Goal: Information Seeking & Learning: Find specific fact

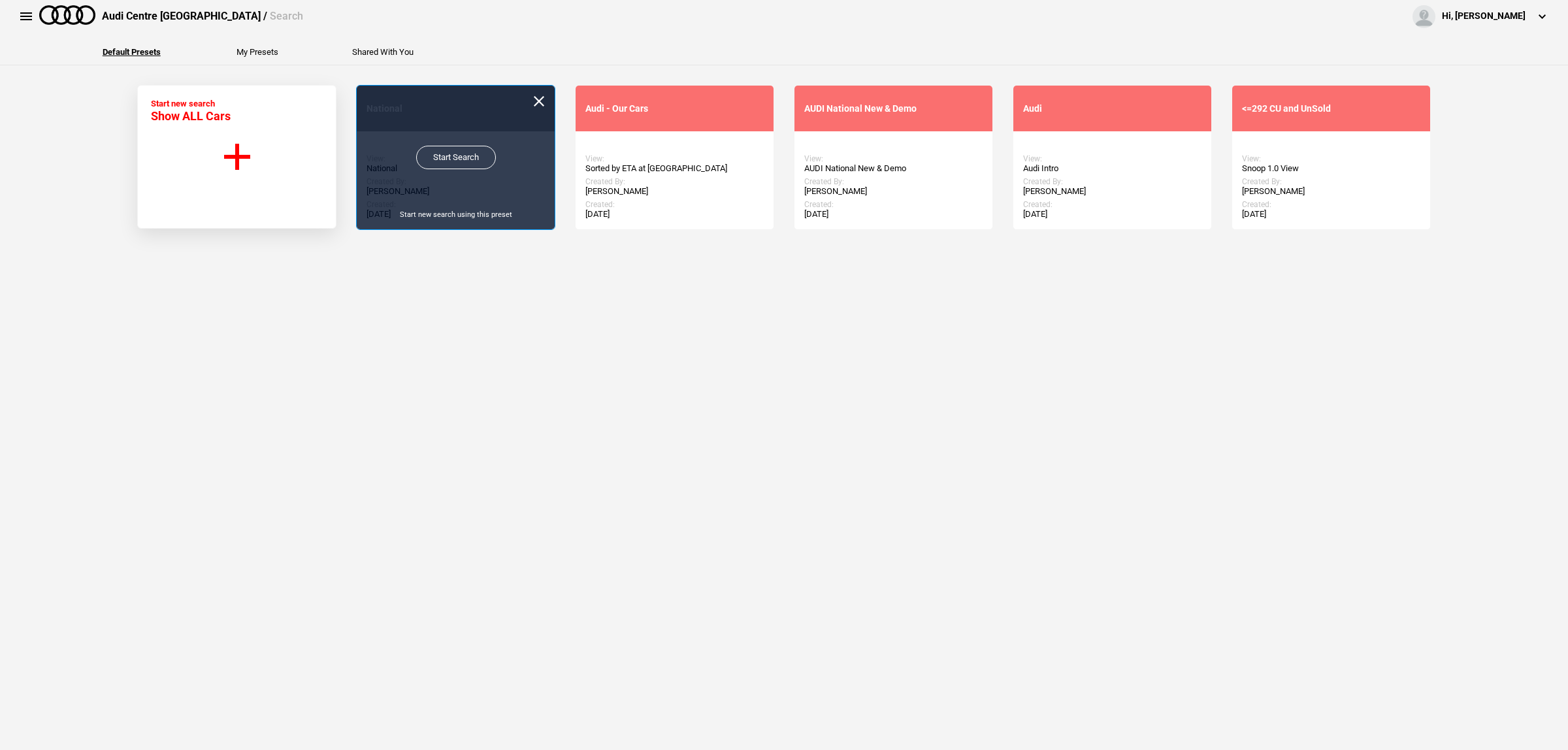
click at [434, 160] on link "Start Search" at bounding box center [456, 157] width 79 height 23
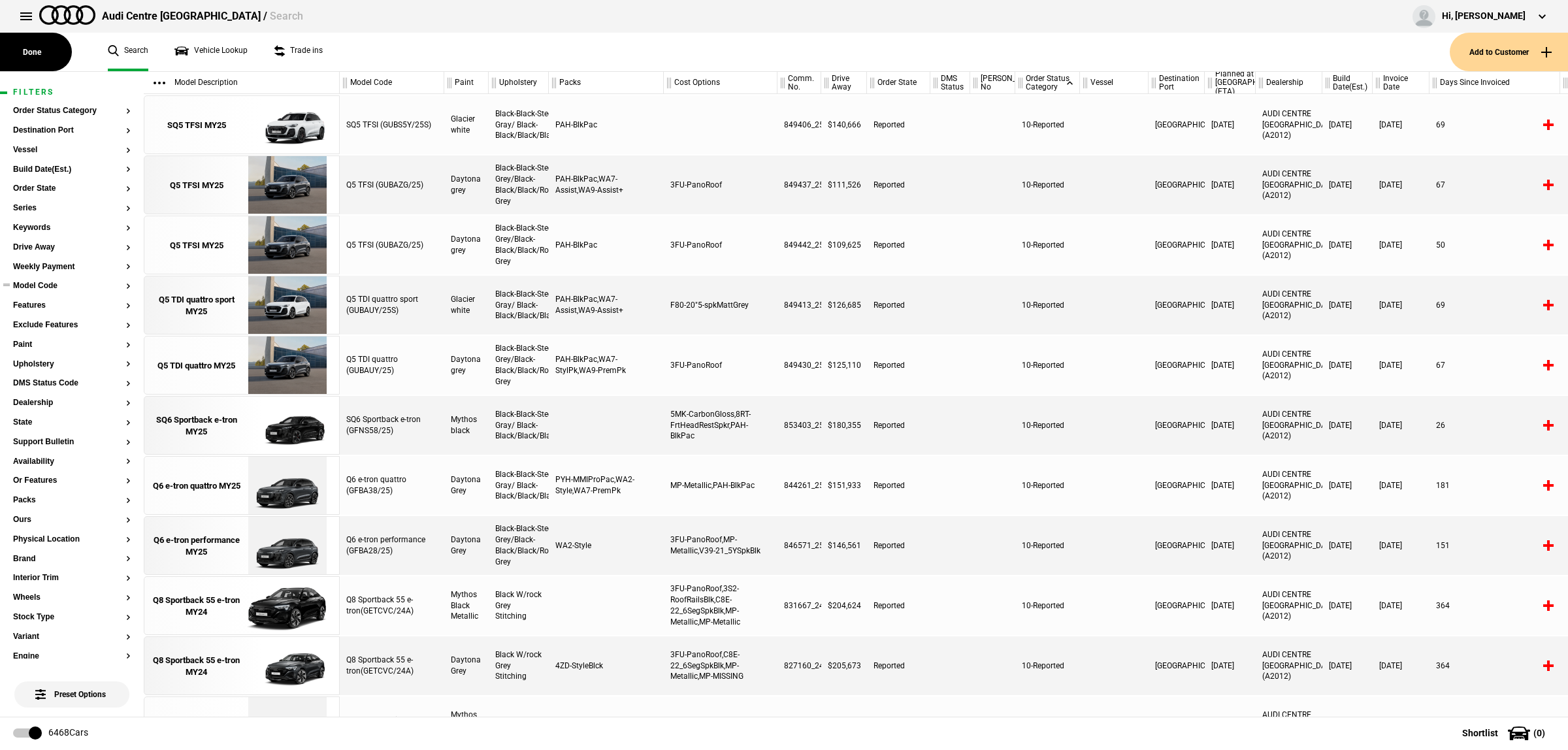
click at [51, 292] on section "Model Code" at bounding box center [72, 291] width 117 height 20
click at [52, 288] on button "Model Code" at bounding box center [72, 285] width 117 height 9
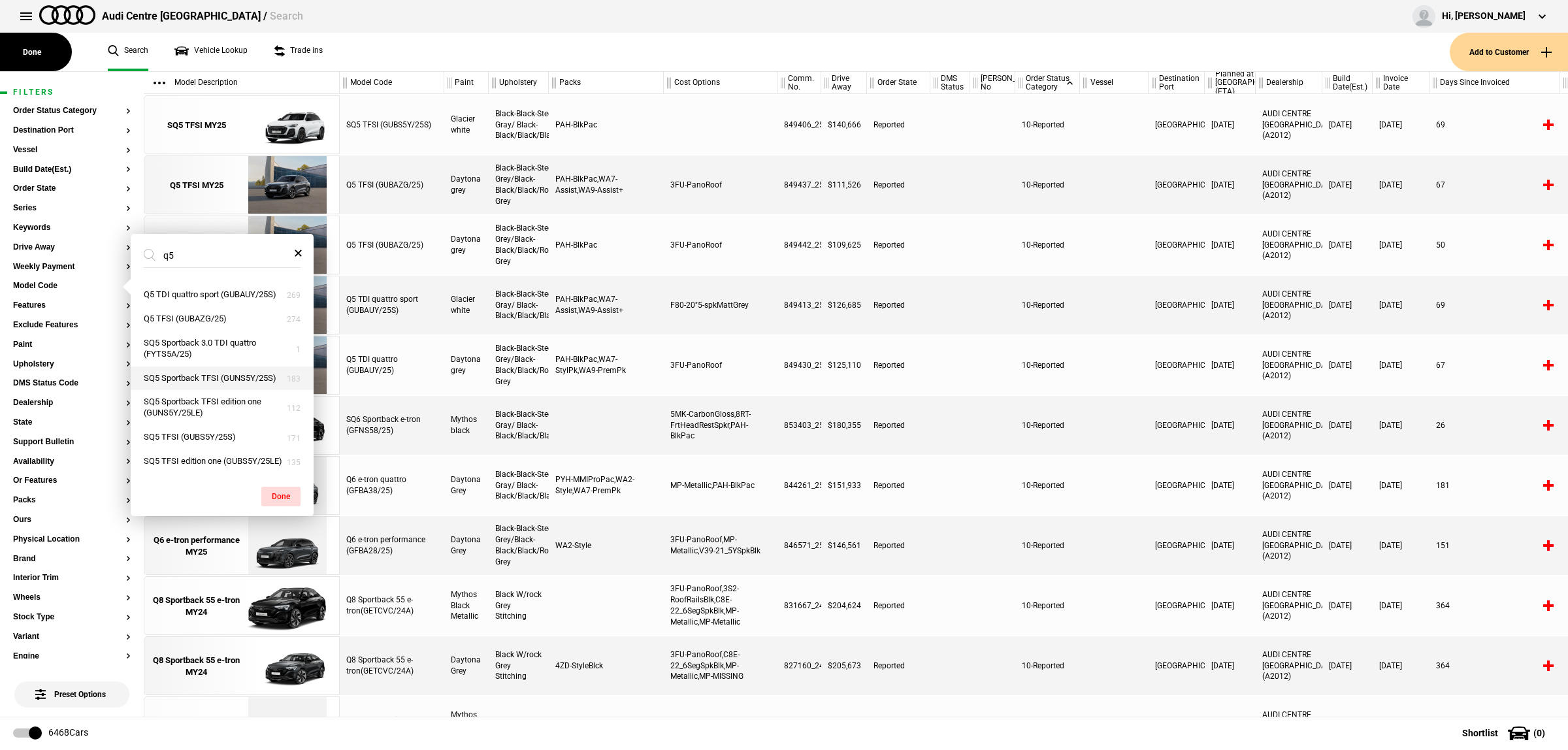
scroll to position [546, 0]
type input "q5"
click at [245, 376] on button "Q5 TDI quattro (GUBAUY/25)" at bounding box center [222, 364] width 183 height 24
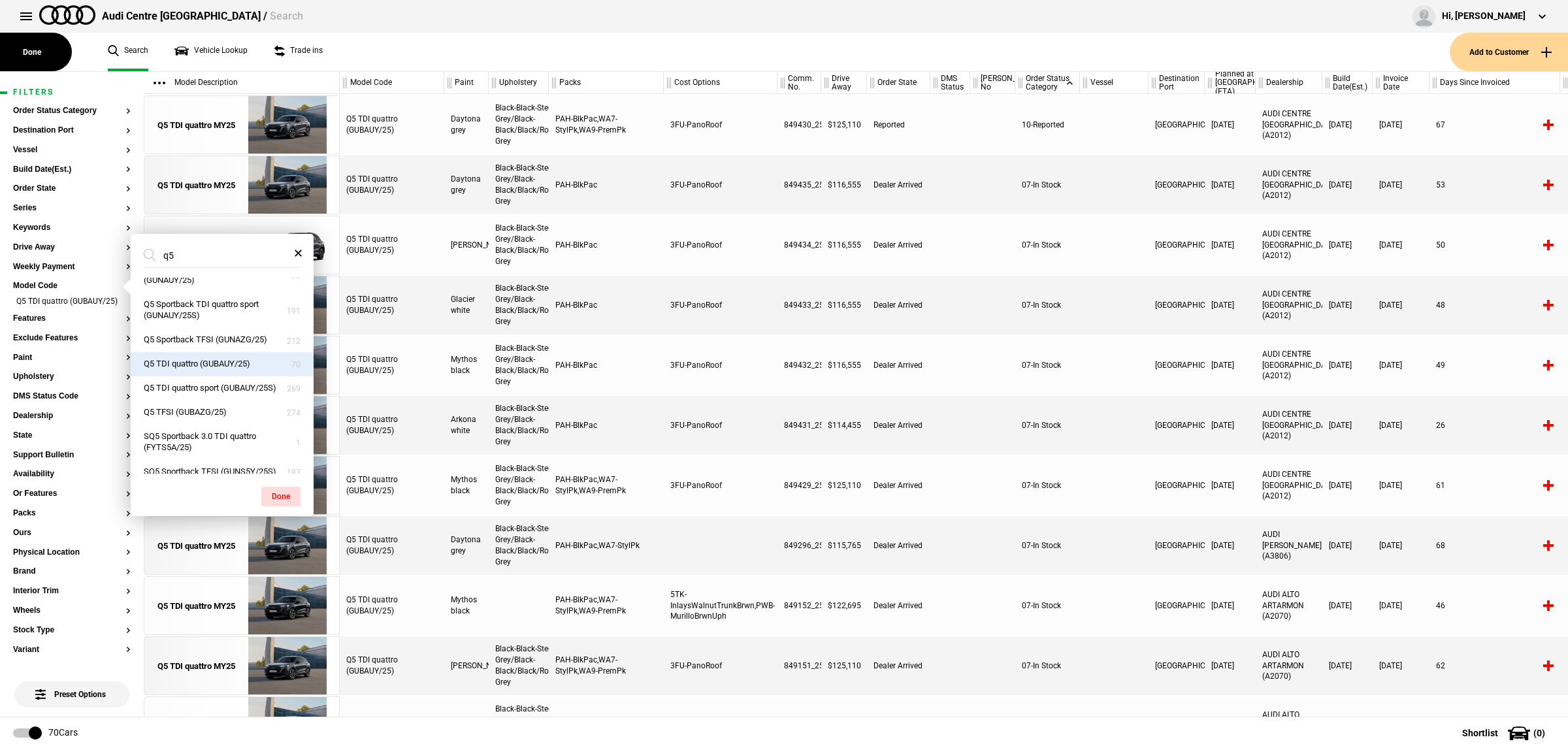
click at [949, 387] on div at bounding box center [950, 365] width 40 height 59
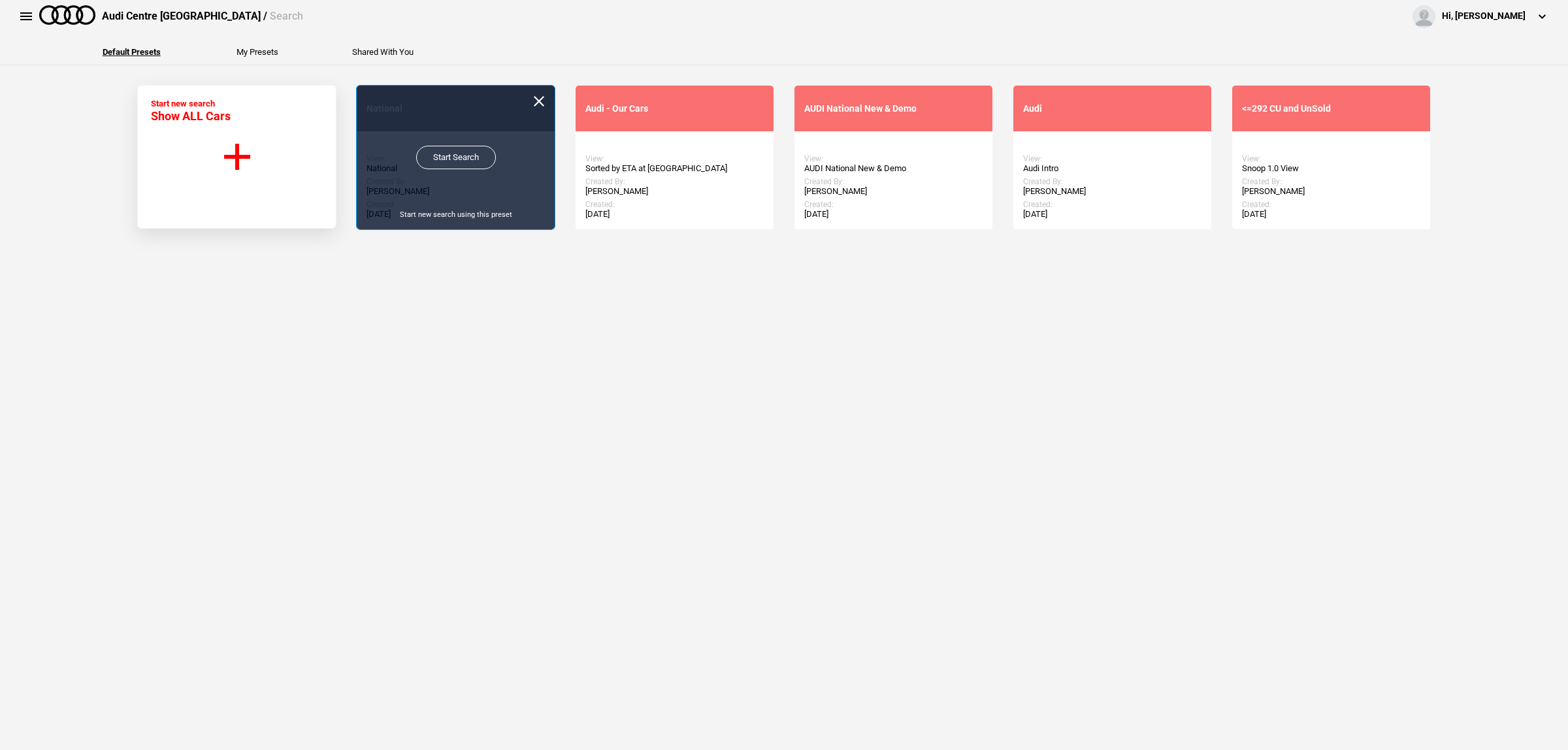
click at [435, 160] on link "Start Search" at bounding box center [456, 157] width 79 height 23
click at [444, 157] on link "Start Search" at bounding box center [456, 157] width 79 height 23
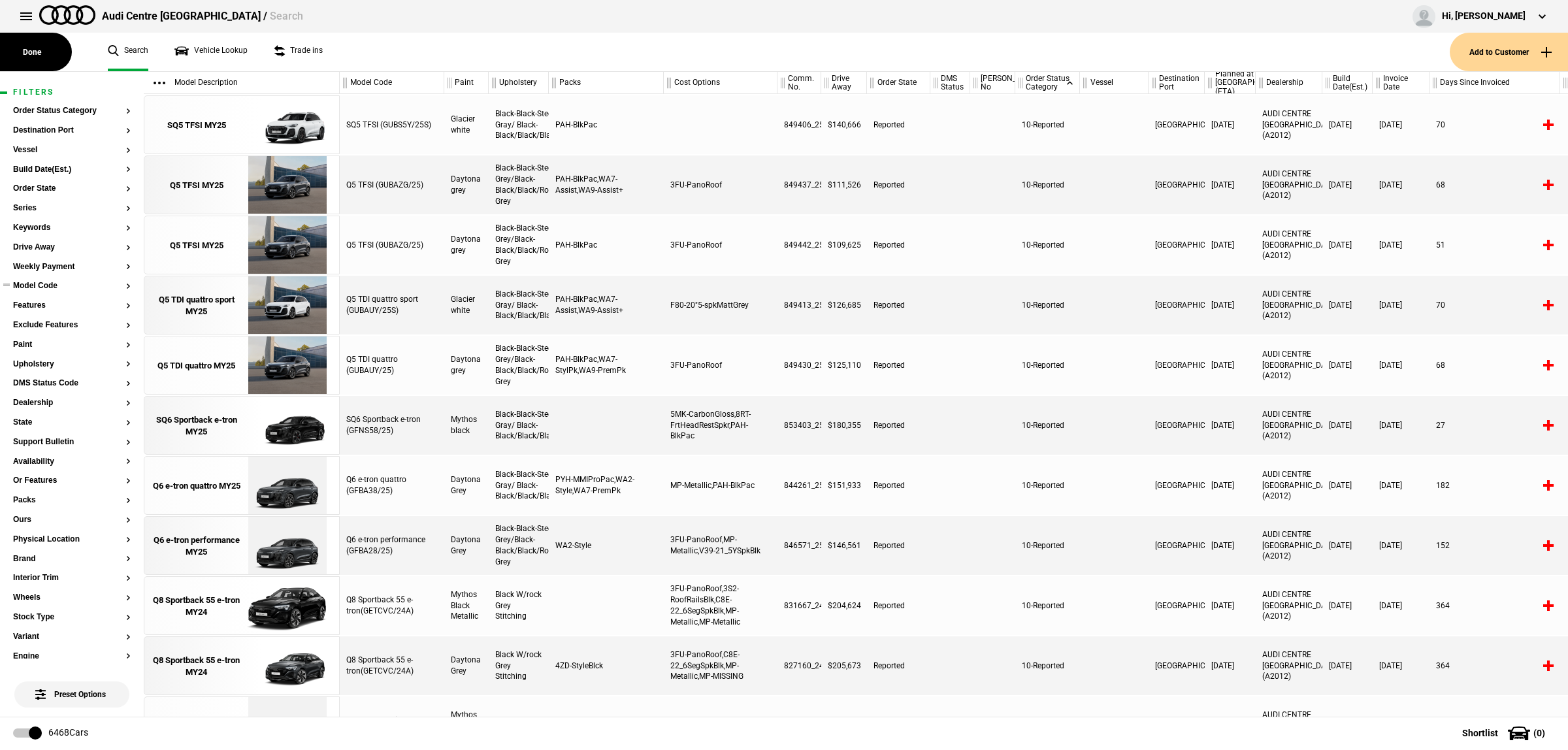
click at [43, 289] on button "Model Code" at bounding box center [72, 285] width 117 height 9
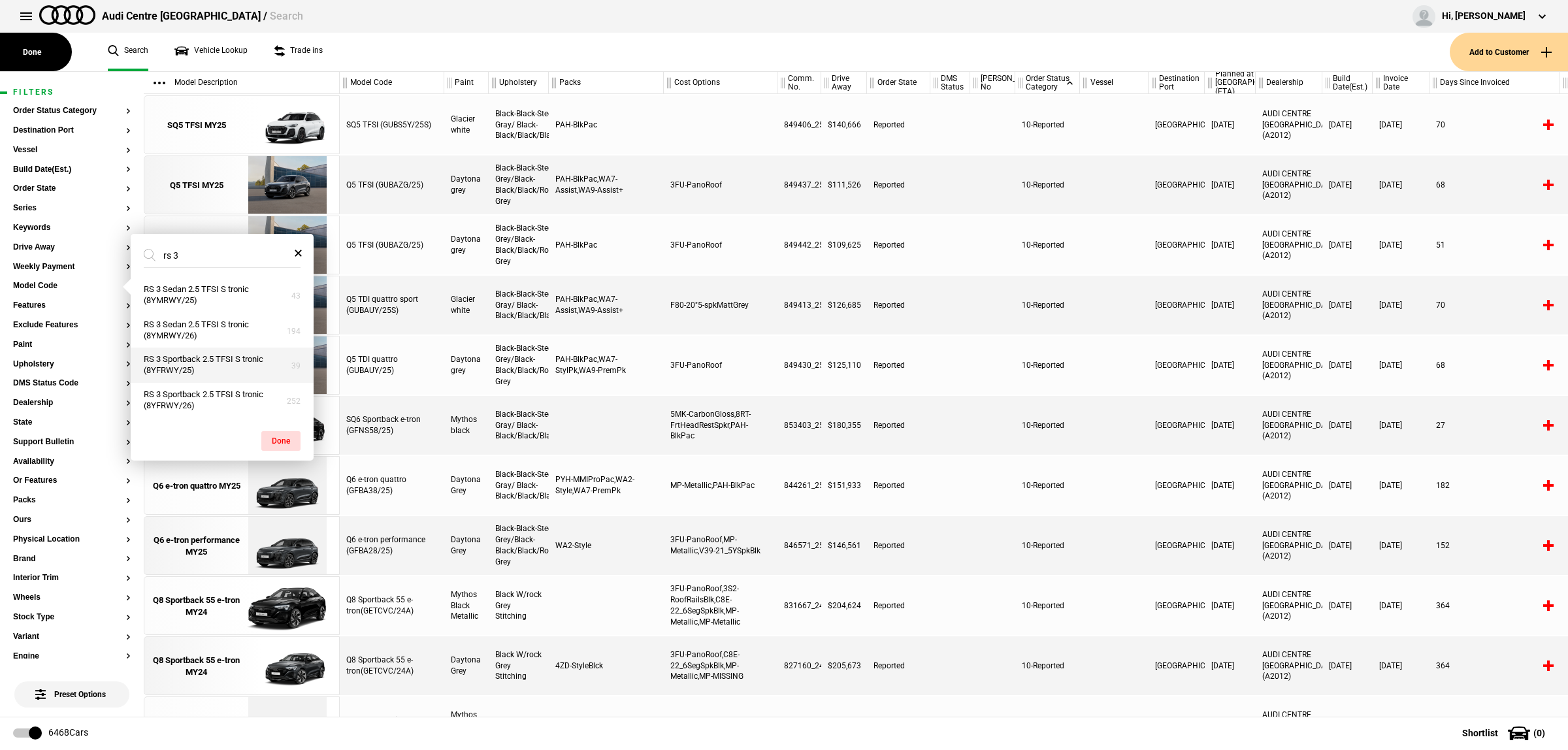
type input "rs 3"
drag, startPoint x: 234, startPoint y: 358, endPoint x: 232, endPoint y: 373, distance: 15.1
click at [234, 360] on button "RS 3 Sportback 2.5 TFSI S tronic (8YFRWY/25)" at bounding box center [222, 365] width 183 height 36
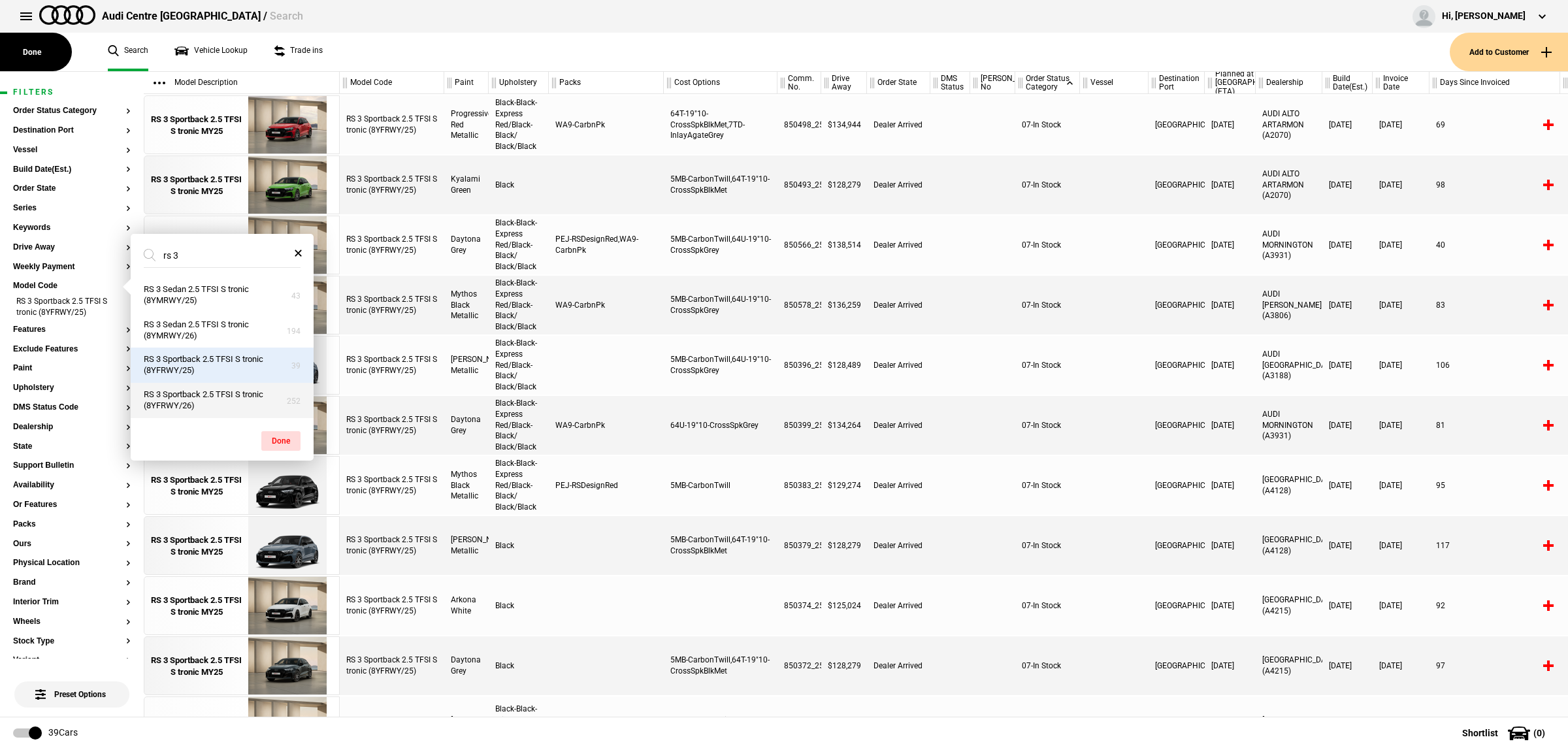
click at [231, 399] on button "RS 3 Sportback 2.5 TFSI S tronic (8YFRWY/26)" at bounding box center [222, 400] width 183 height 36
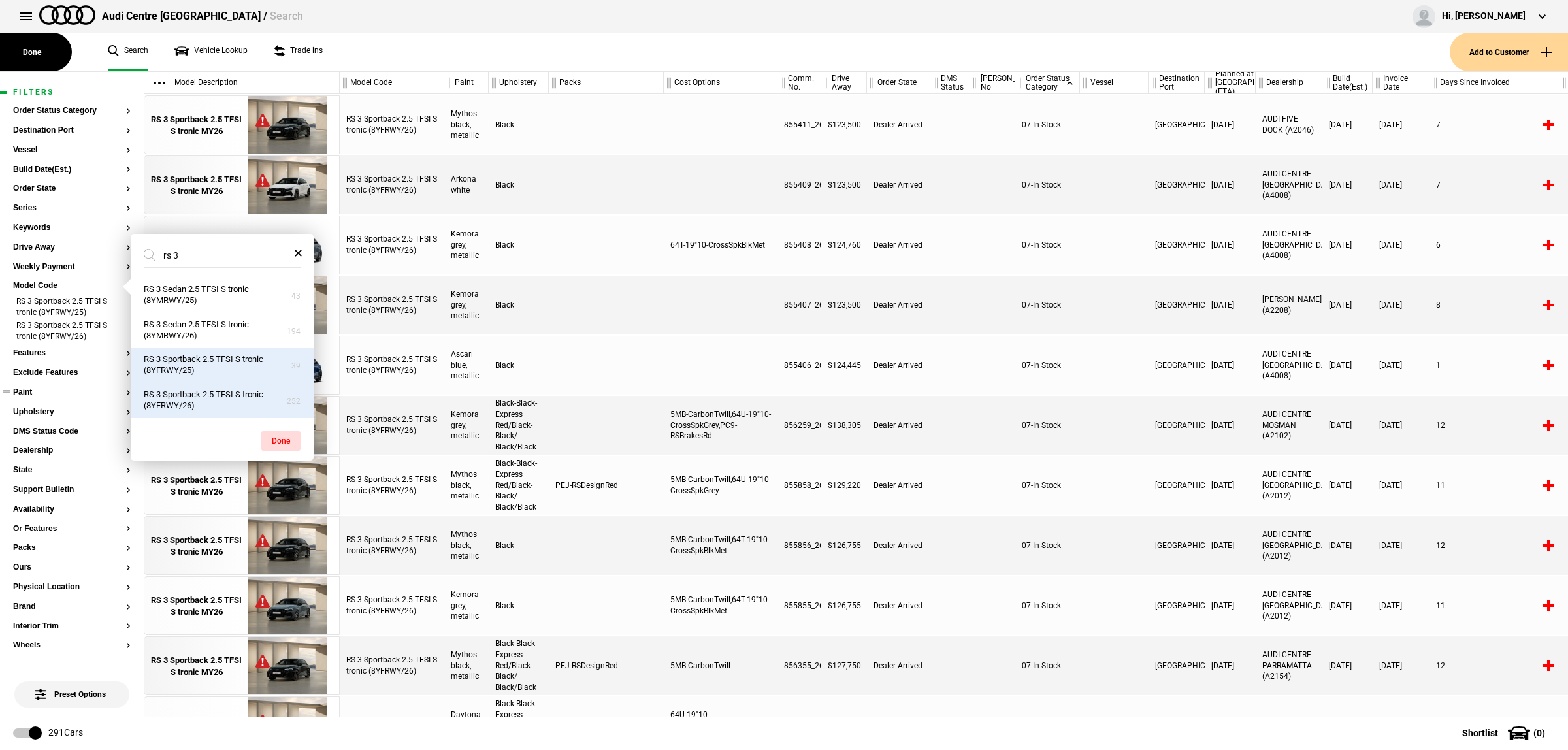
click at [70, 397] on section "Paint" at bounding box center [72, 398] width 117 height 20
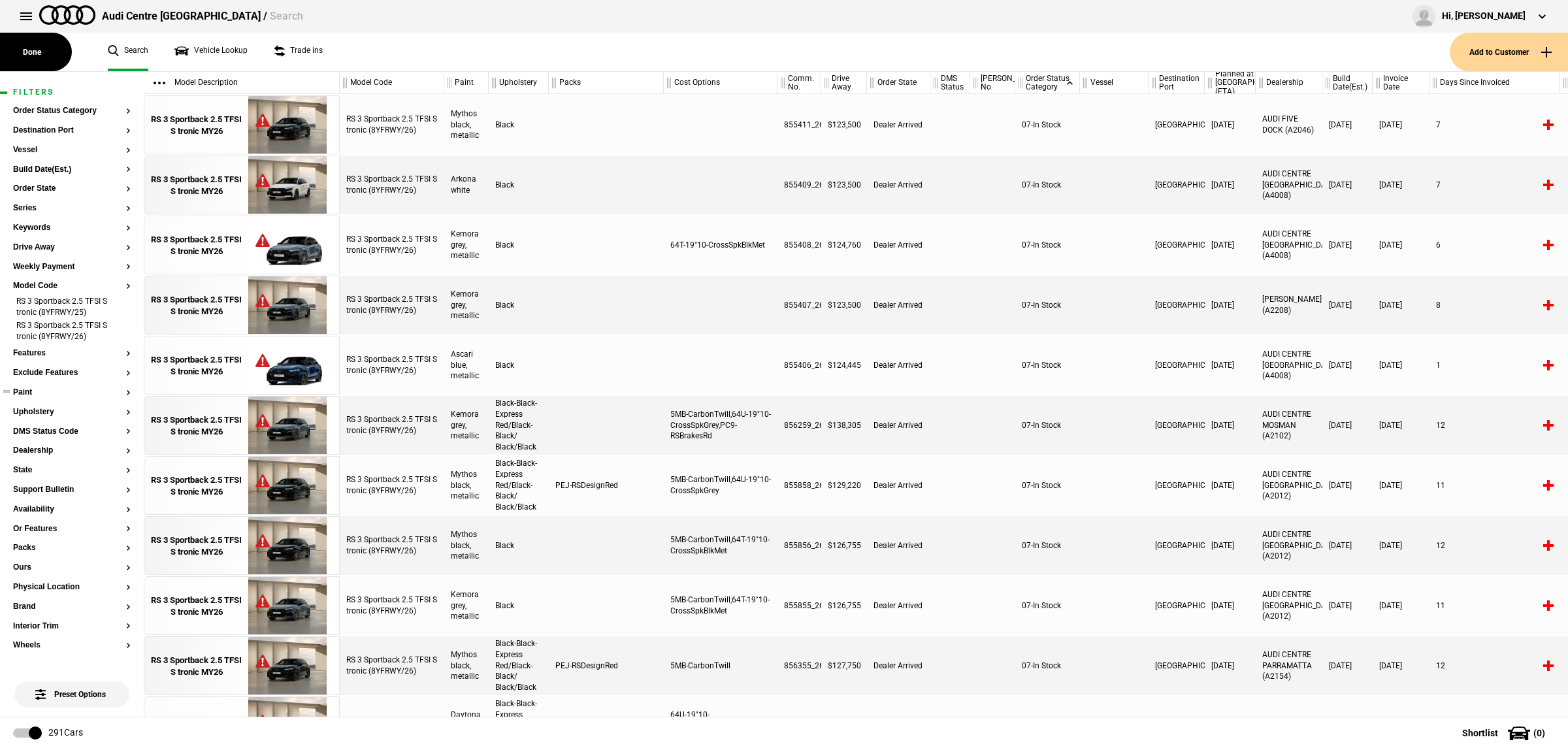
click at [18, 396] on button "Paint" at bounding box center [72, 392] width 117 height 9
type input "asc"
click at [222, 375] on button "Ascari blue, metallic (9W9W)" at bounding box center [222, 368] width 183 height 24
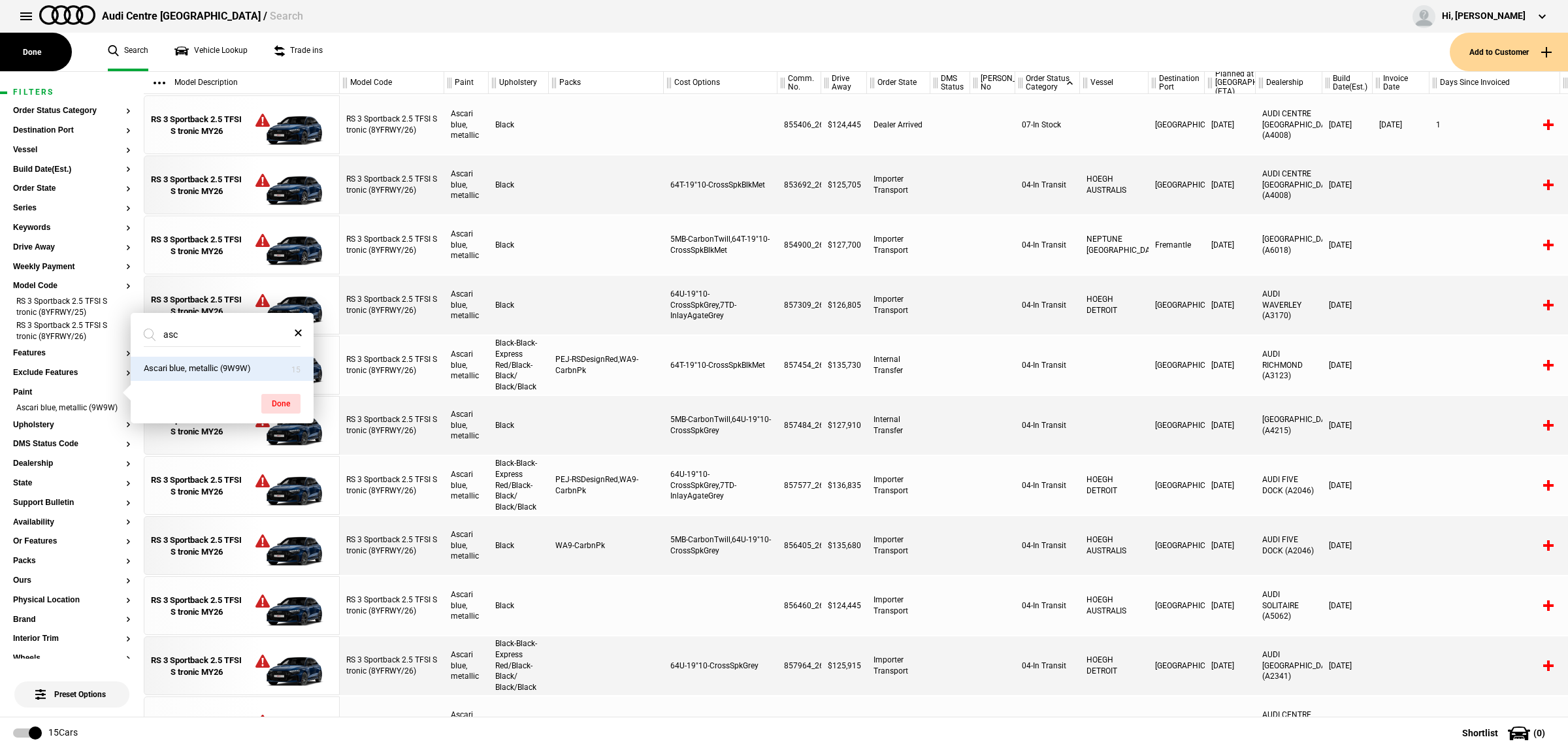
click at [1474, 539] on div at bounding box center [1494, 545] width 131 height 59
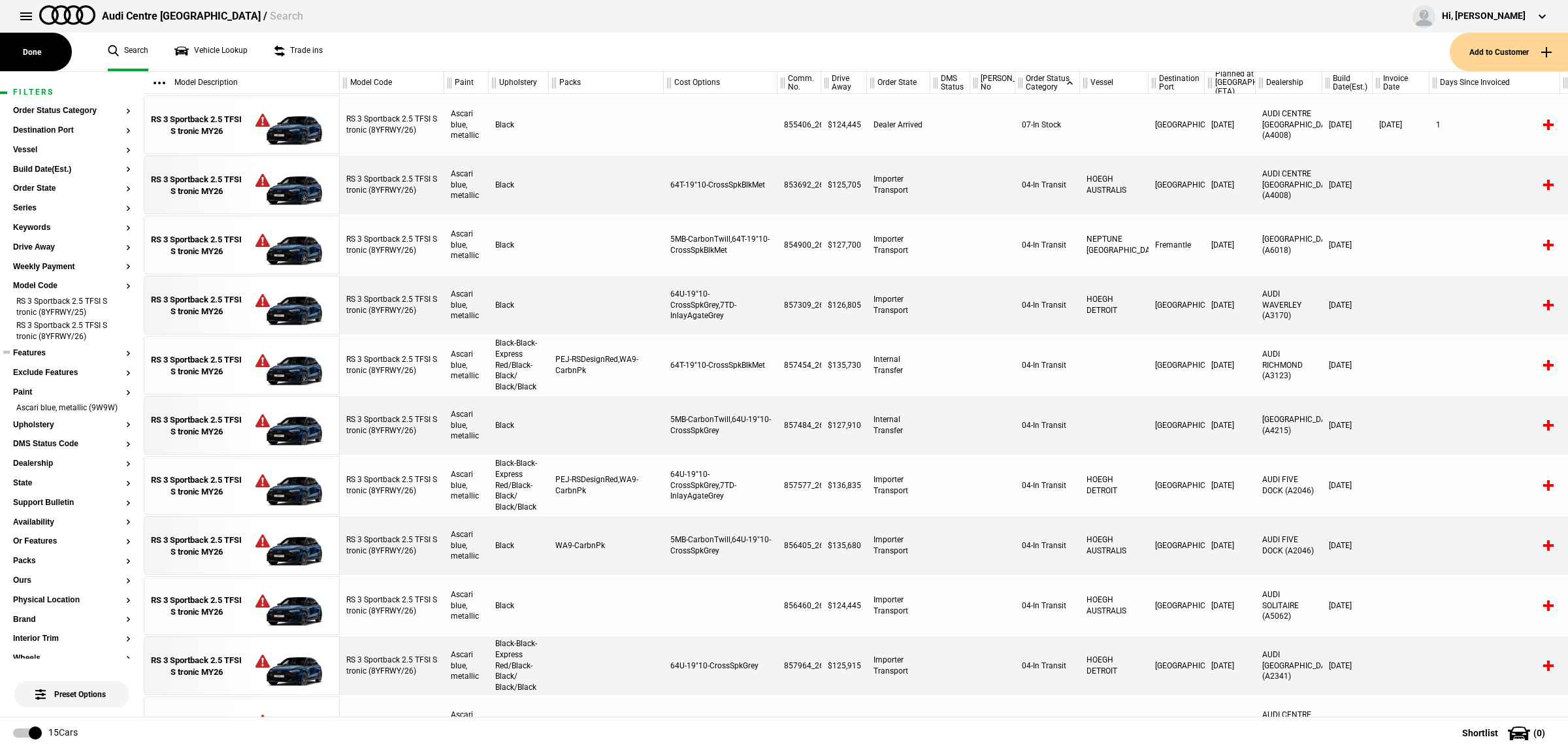
click at [57, 353] on button "Features" at bounding box center [72, 353] width 117 height 9
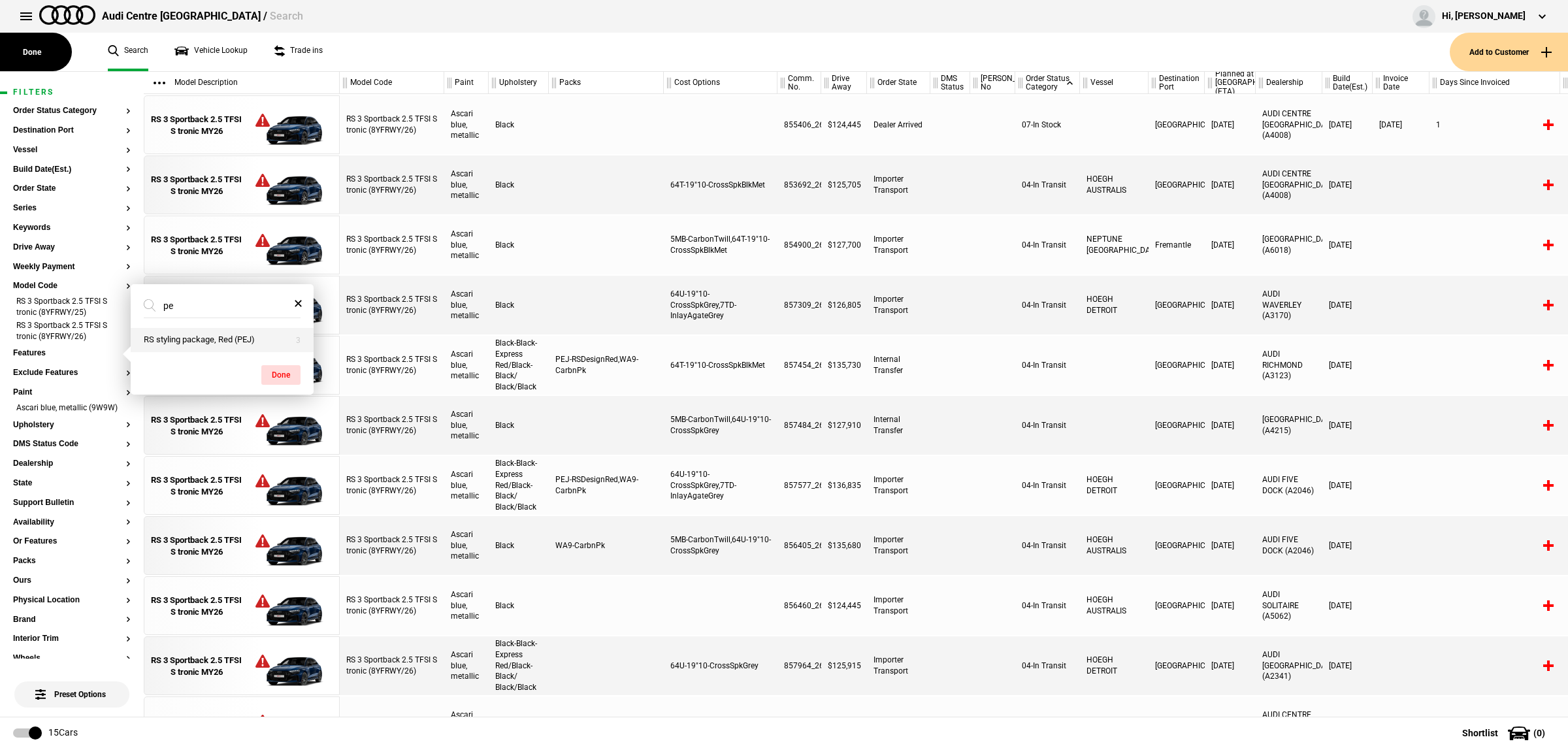
type input "pe"
click at [182, 333] on button "RS styling package, Red (PEJ)" at bounding box center [222, 340] width 183 height 24
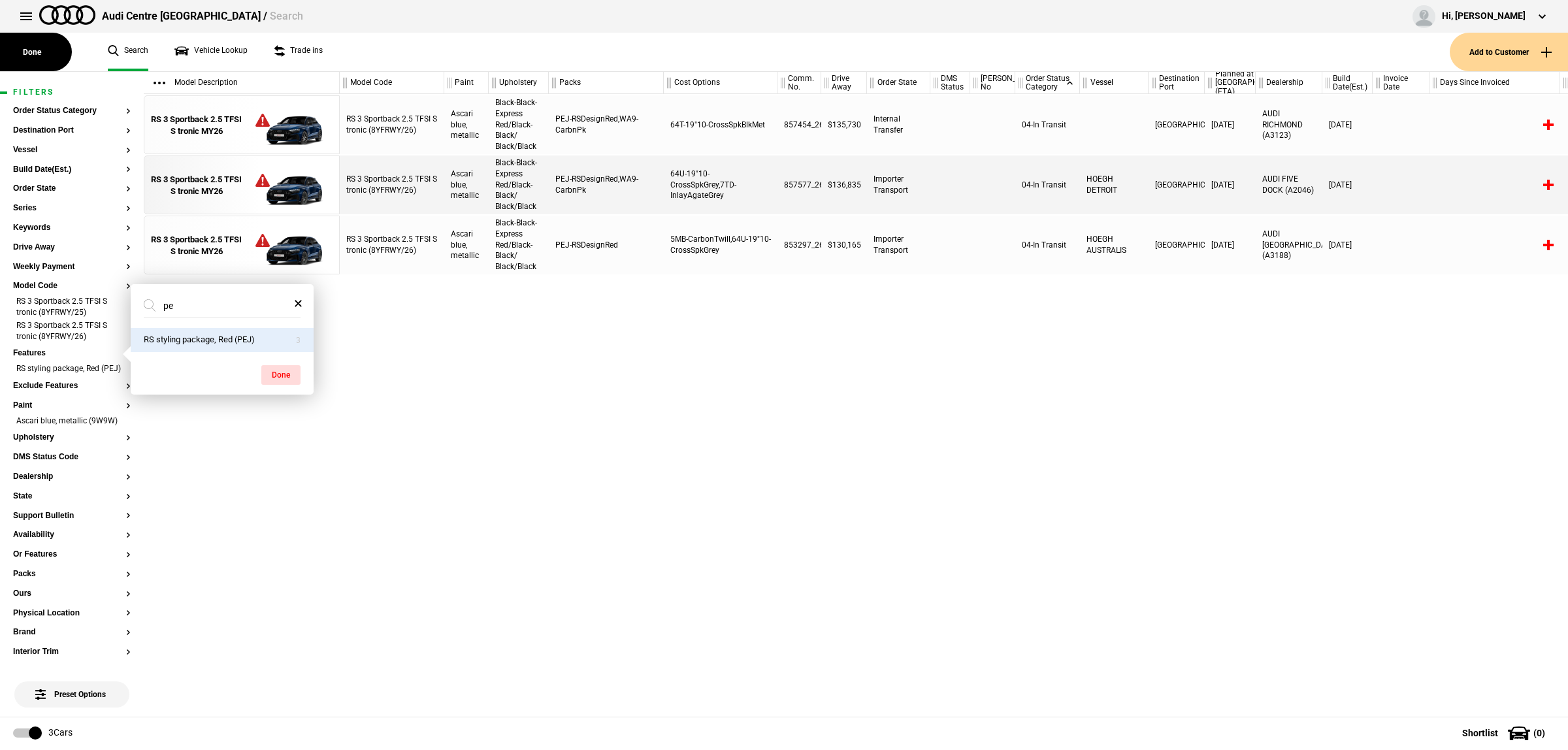
click at [812, 576] on div "RS 3 Sportback 2.5 TFSI S tronic (8YFRWY/26) Ascari blue, metallic Black-Black-…" at bounding box center [954, 405] width 1228 height 623
click at [1475, 442] on div "RS 3 Sportback 2.5 TFSI S tronic (8YFRWY/26) Ascari blue, metallic Black-Black-…" at bounding box center [954, 405] width 1228 height 623
click at [680, 546] on div "RS 3 Sportback 2.5 TFSI S tronic (8YFRWY/26) Ascari blue, metallic Black-Black-…" at bounding box center [954, 405] width 1228 height 623
click at [203, 48] on link "Vehicle Lookup" at bounding box center [211, 51] width 73 height 39
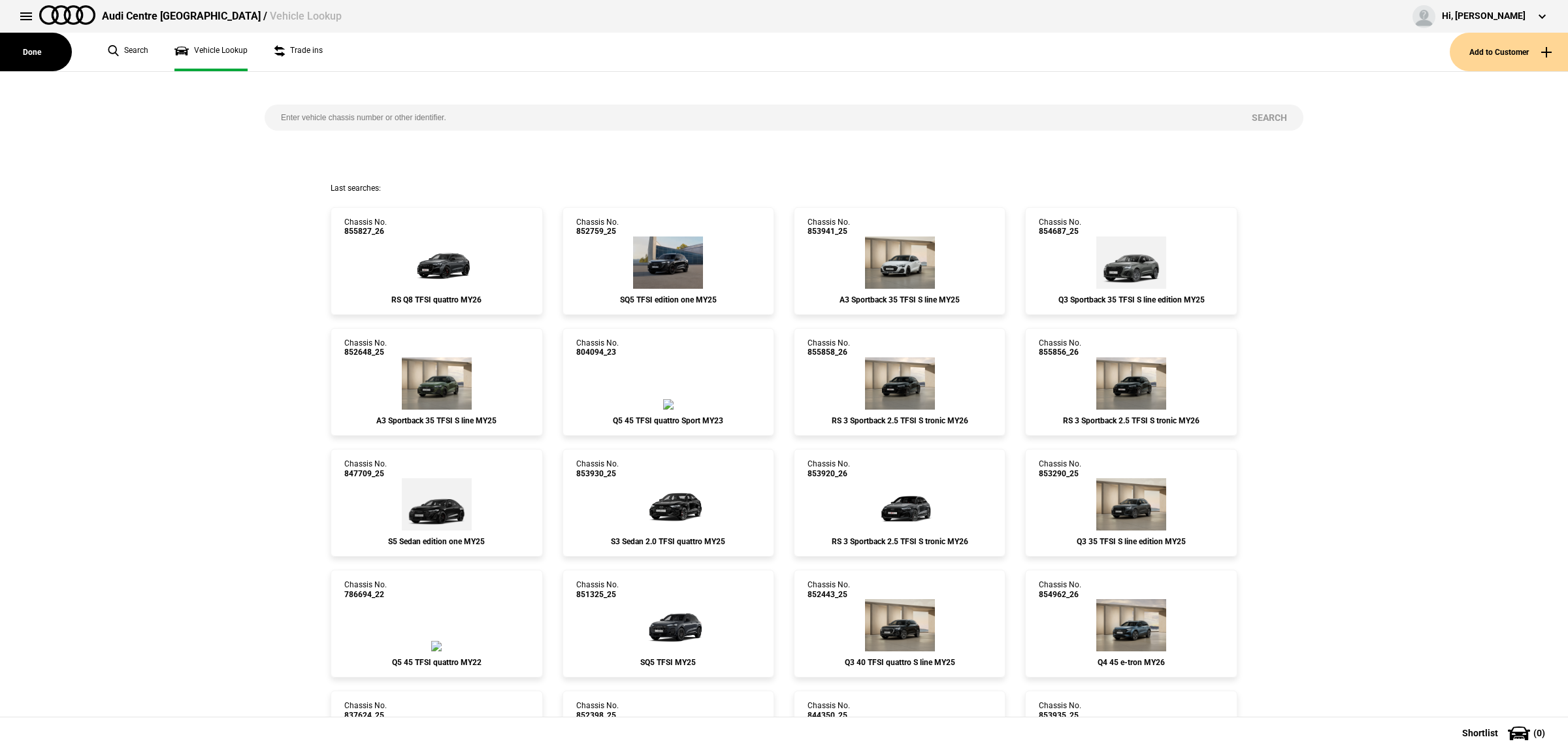
click at [413, 127] on input "search" at bounding box center [750, 117] width 971 height 26
paste input "849403"
type input "849403"
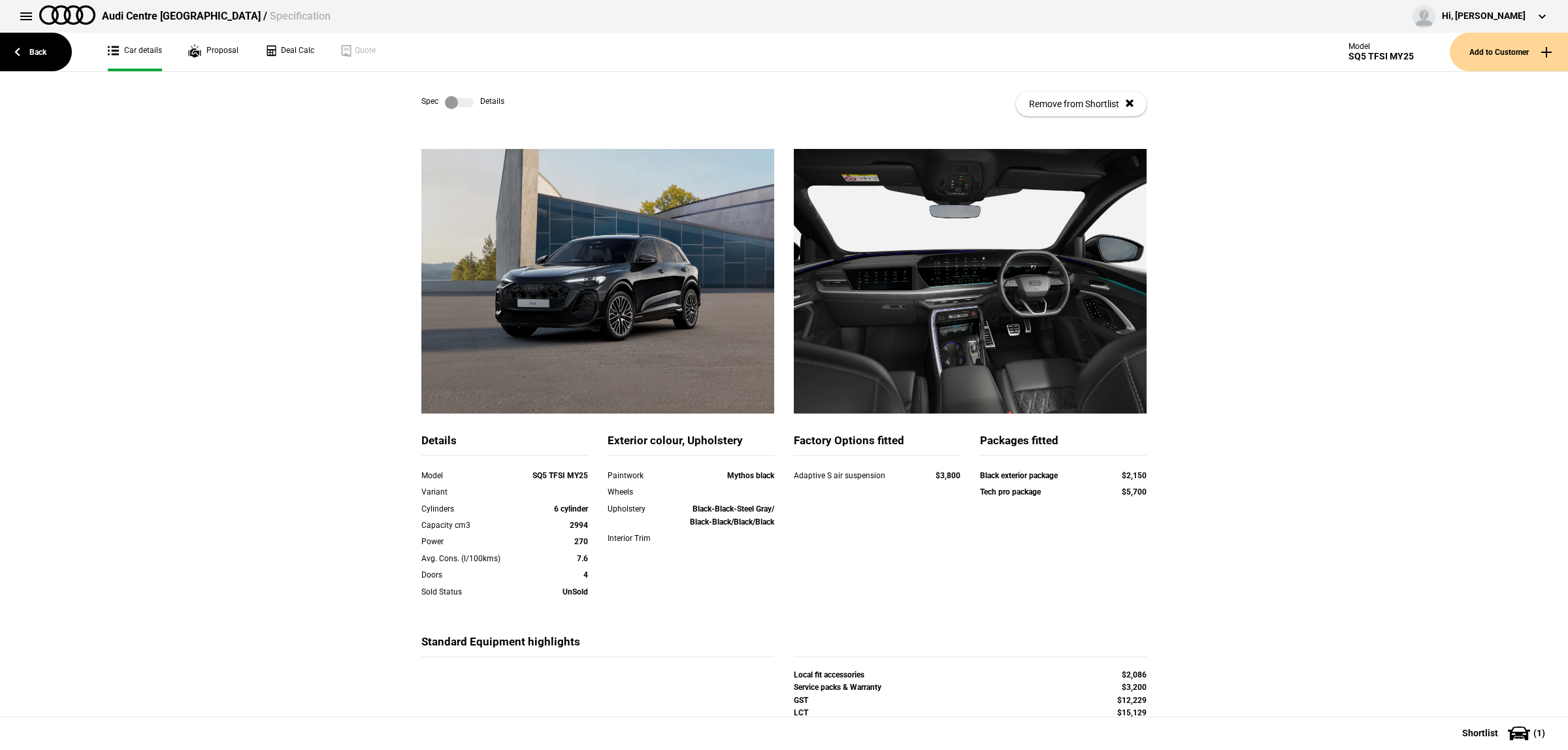
click at [456, 92] on div "Spec Details Remove from Shortlist" at bounding box center [784, 103] width 725 height 64
click at [456, 96] on label at bounding box center [459, 103] width 29 height 13
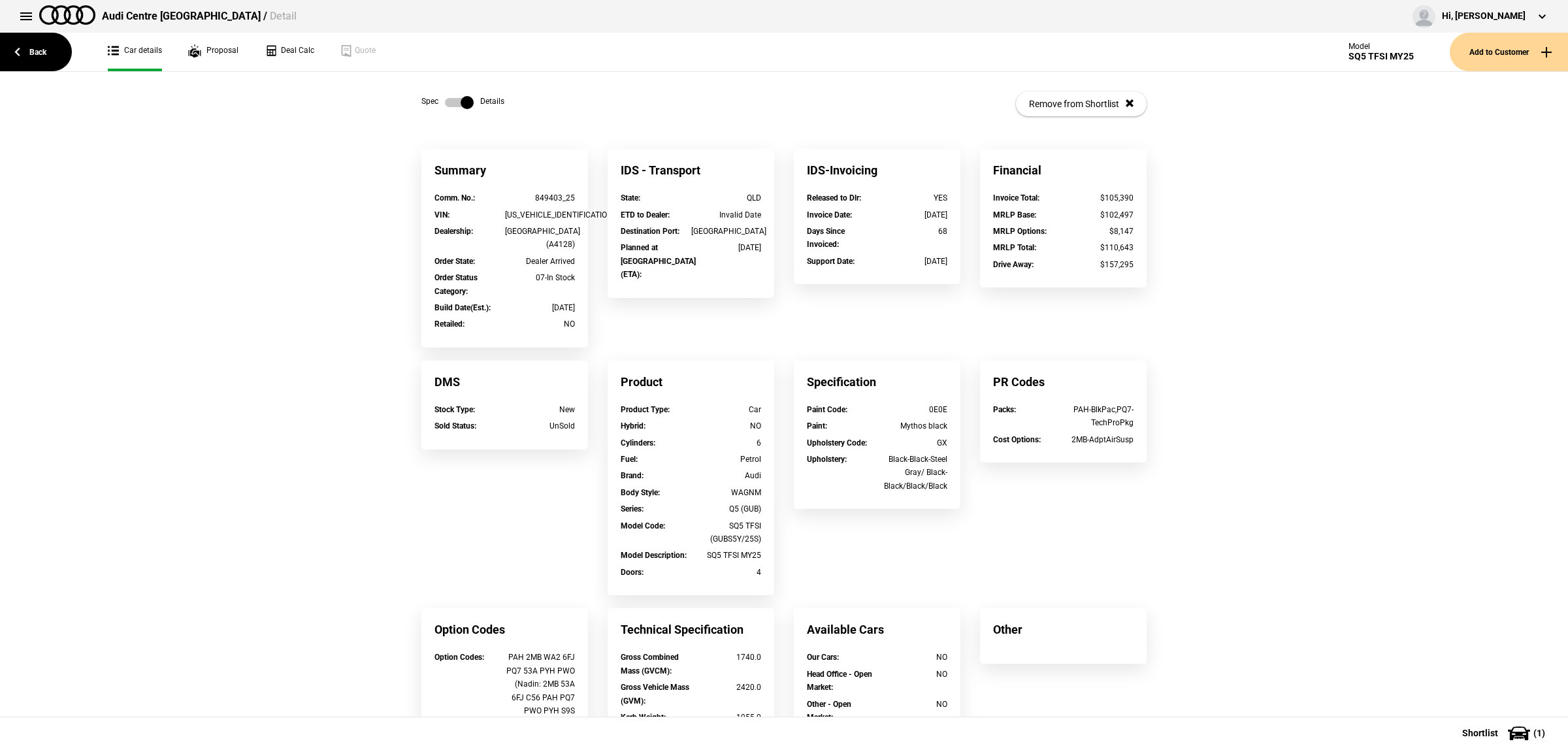
click at [456, 96] on label at bounding box center [459, 103] width 29 height 13
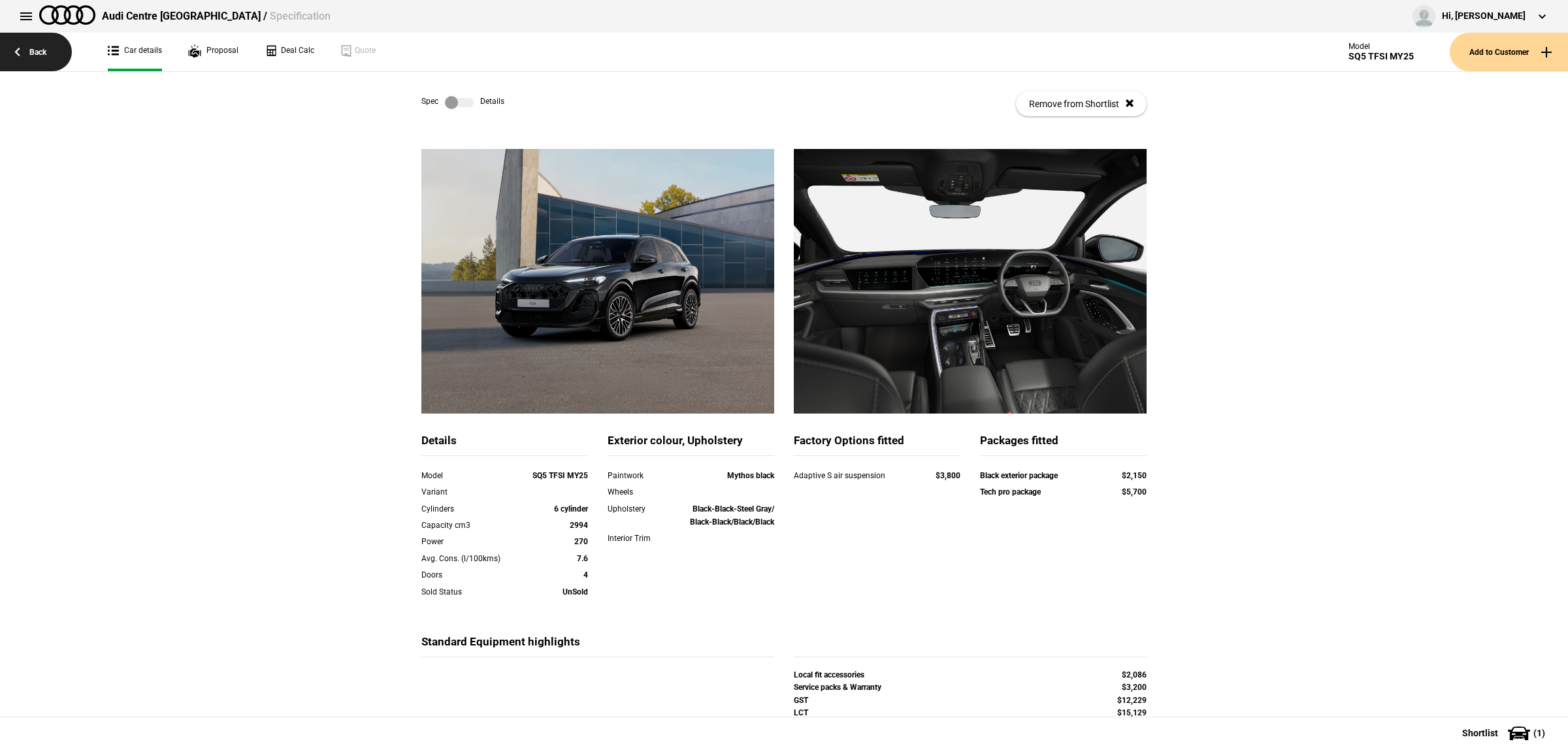
click at [25, 51] on link "Back" at bounding box center [36, 51] width 72 height 39
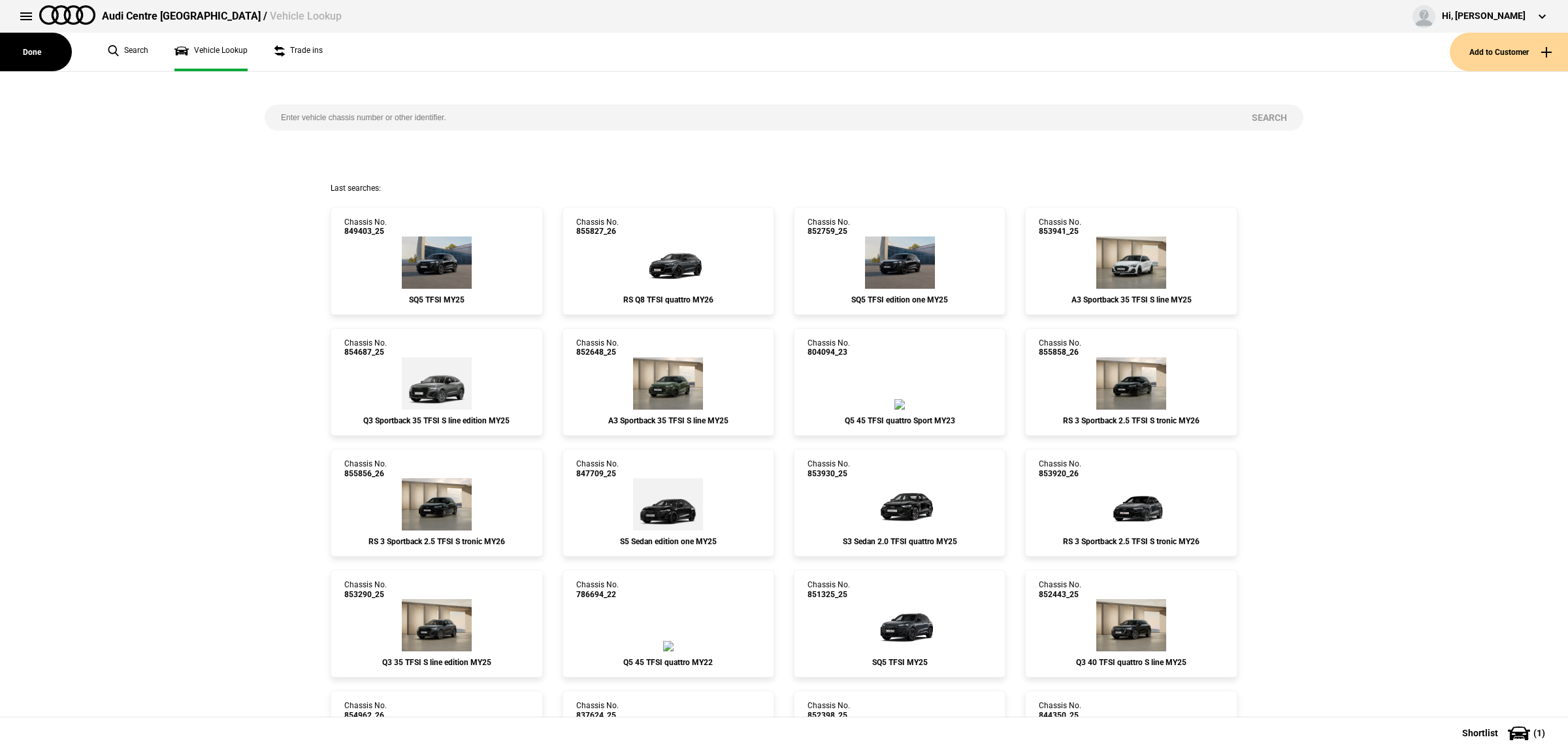
click at [450, 114] on input "search" at bounding box center [750, 117] width 971 height 26
paste input "853849"
type input "853849"
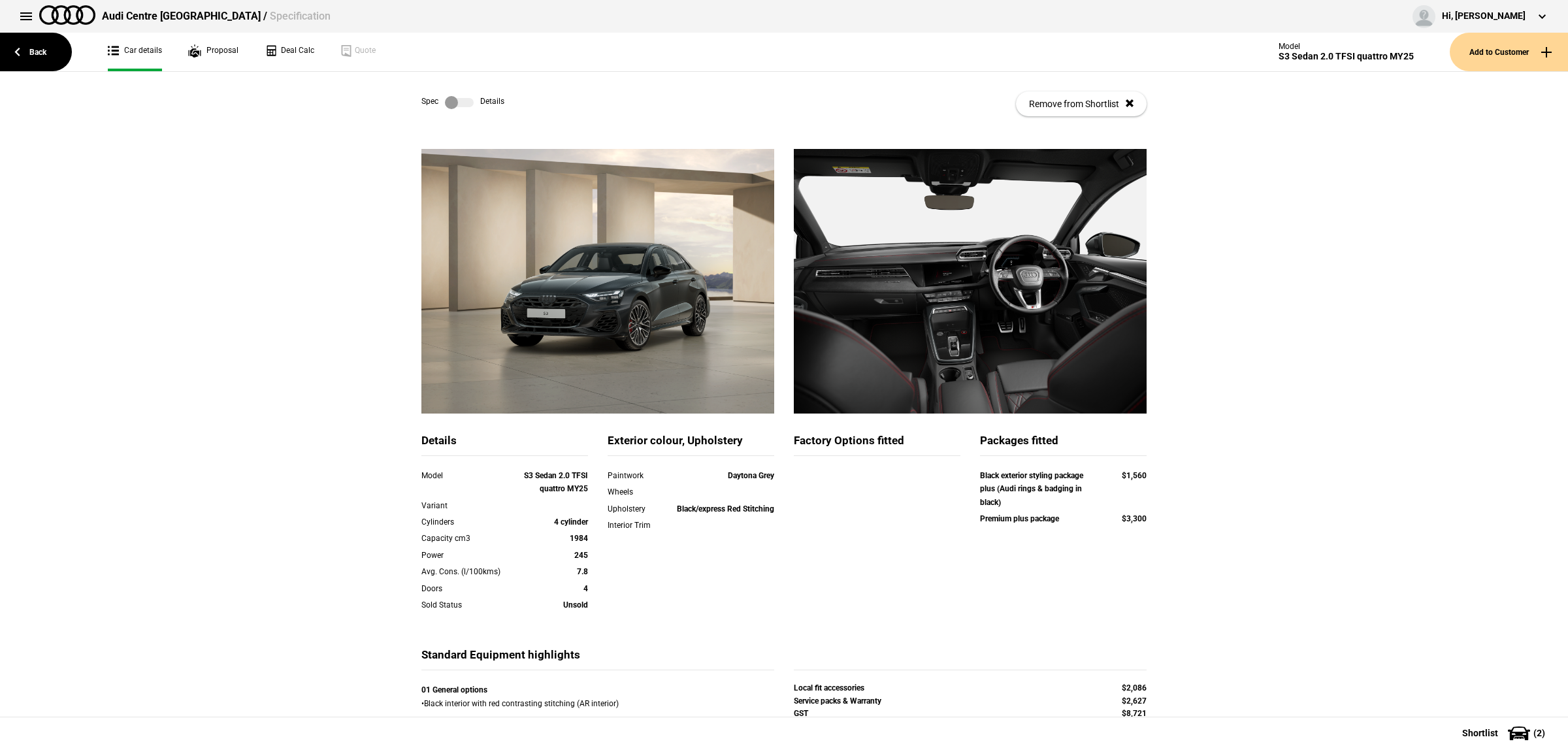
click at [458, 93] on div "Spec Details Remove from Shortlist" at bounding box center [784, 103] width 725 height 64
click at [456, 110] on div "Spec Details Remove from Shortlist" at bounding box center [784, 103] width 725 height 64
click at [459, 104] on label at bounding box center [459, 103] width 29 height 13
